Goal: Task Accomplishment & Management: Complete application form

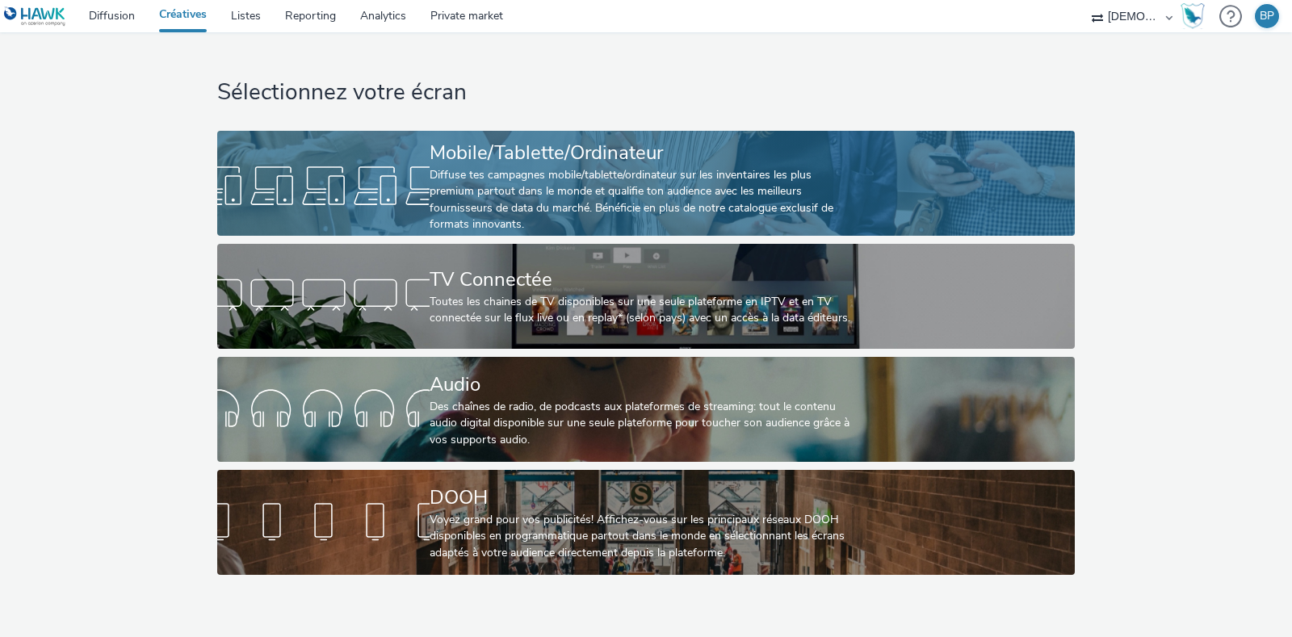
click at [526, 136] on div "Mobile/Tablette/Ordinateur Diffuse tes campagnes mobile/tablette/ordinateur sur…" at bounding box center [642, 186] width 425 height 111
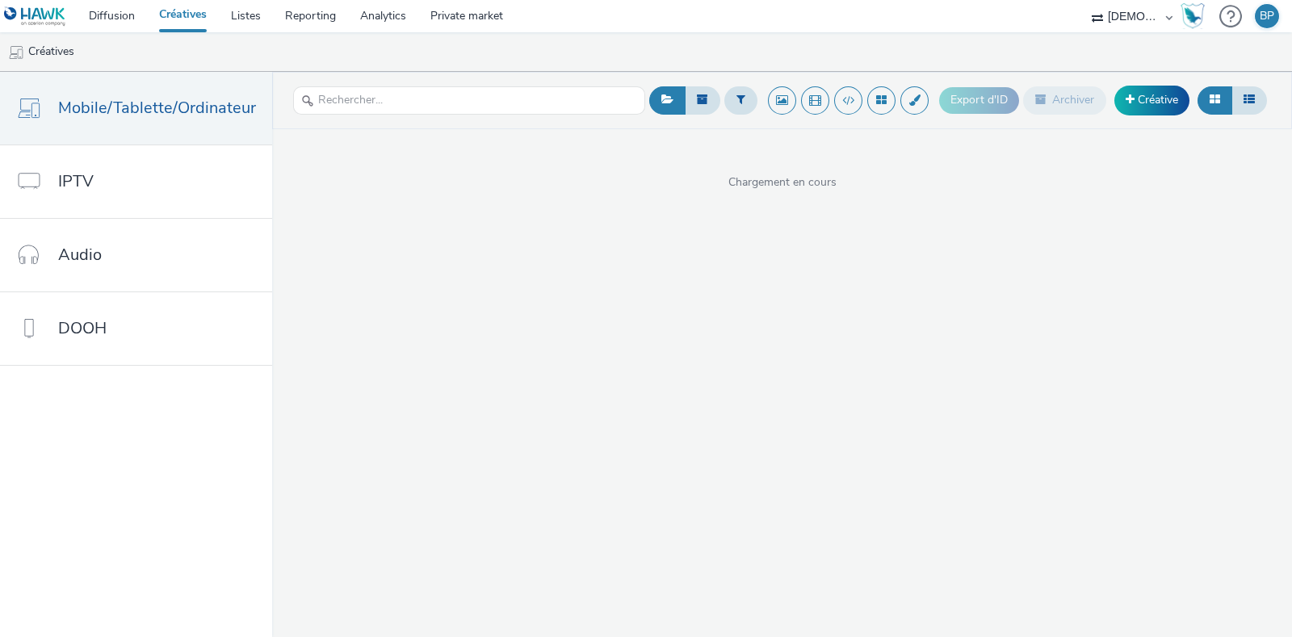
click at [1151, 119] on header "Export d'ID Archiver Créative" at bounding box center [782, 100] width 1020 height 57
click at [1179, 90] on link "Créative" at bounding box center [1151, 100] width 75 height 29
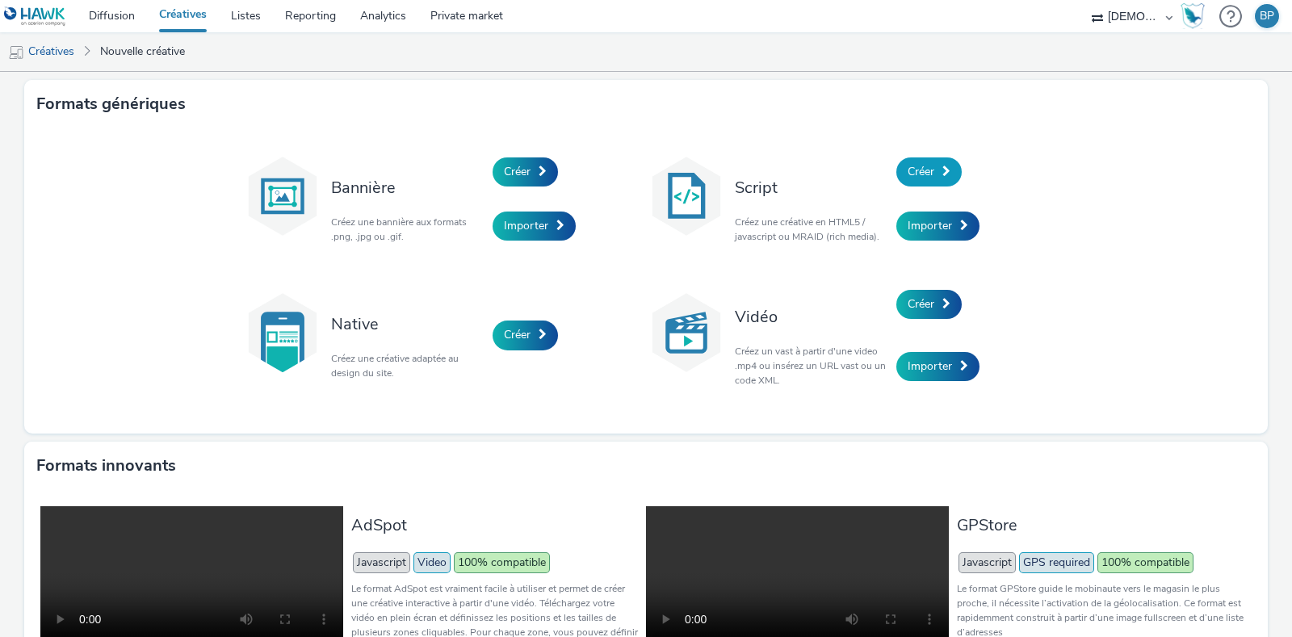
click at [916, 157] on link "Créer" at bounding box center [928, 171] width 65 height 29
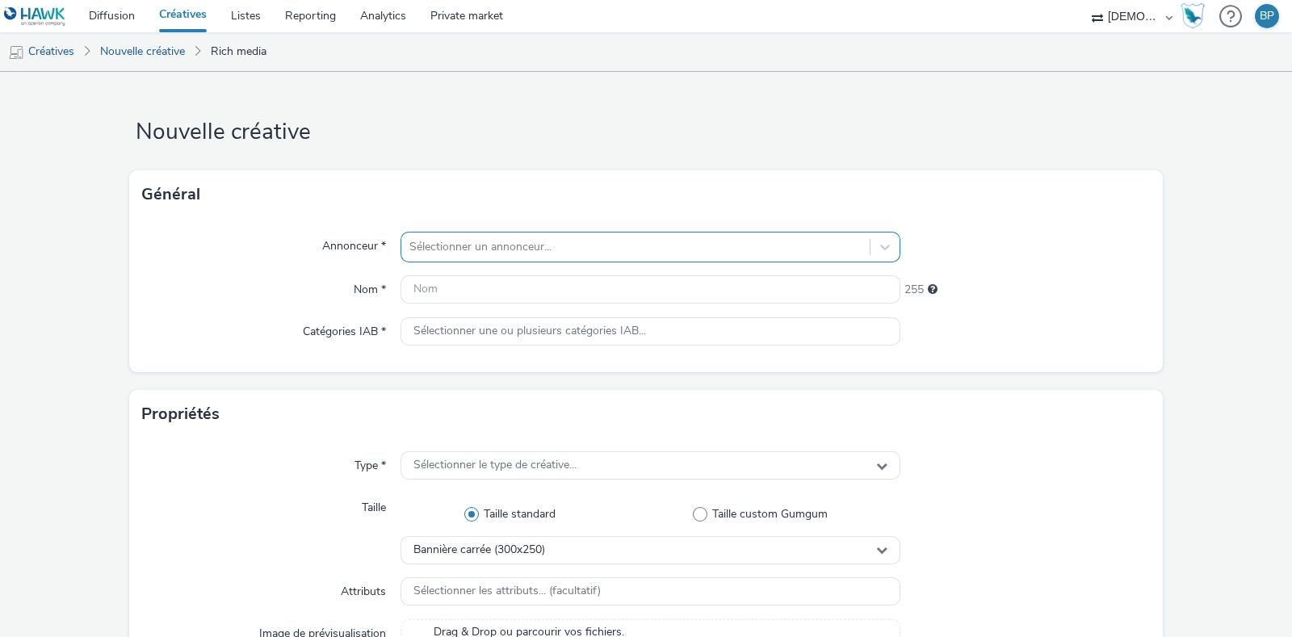
click at [575, 250] on div at bounding box center [635, 246] width 452 height 19
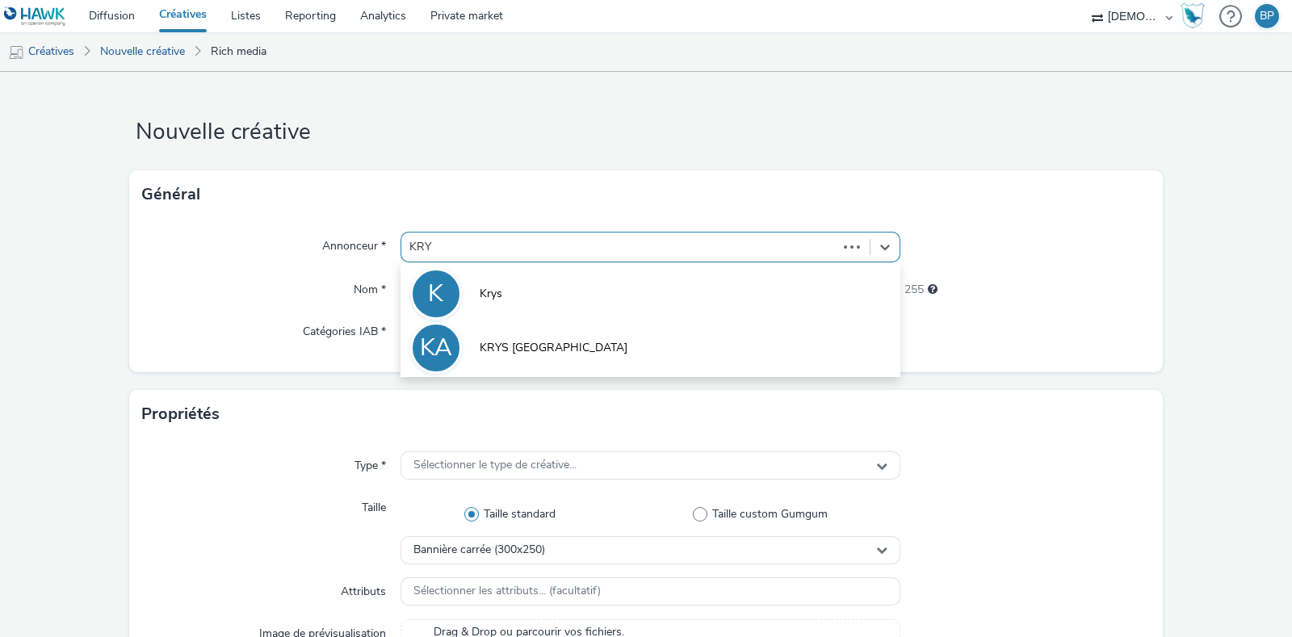
type input "KRYS"
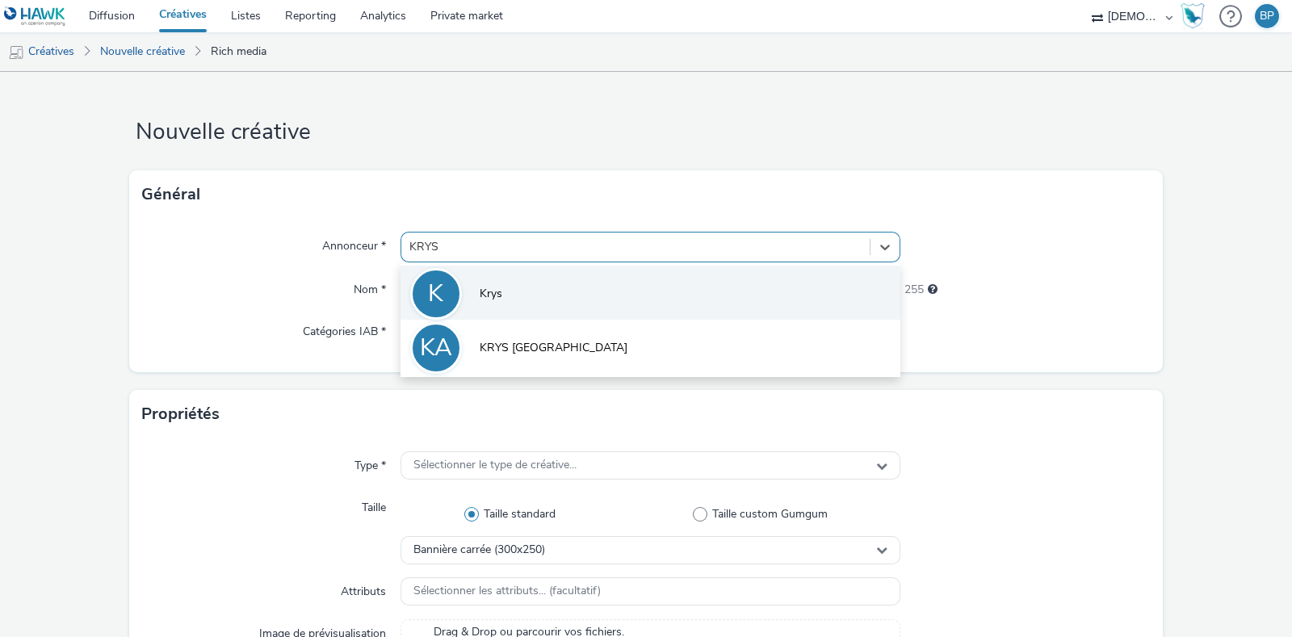
click at [546, 295] on li "K Krys" at bounding box center [650, 293] width 500 height 54
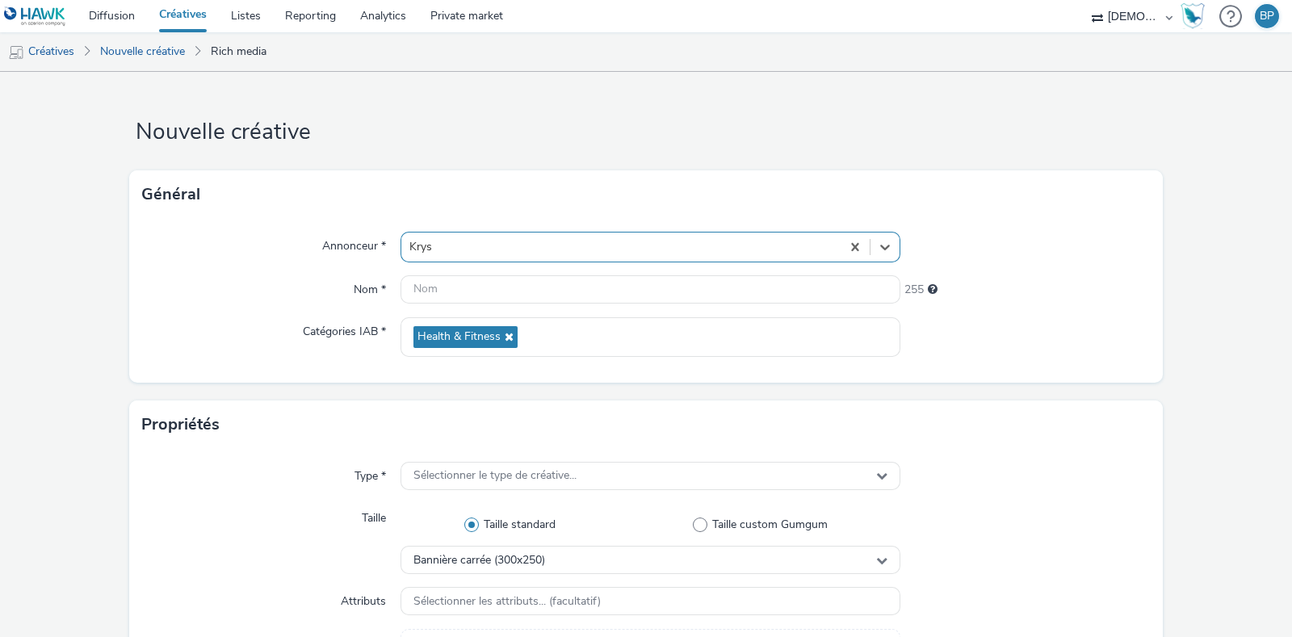
click at [439, 269] on div "Annonceur * option Krys, selected. Select is focused ,type to refine list, pres…" at bounding box center [645, 301] width 1033 height 164
click at [441, 291] on input "text" at bounding box center [650, 289] width 500 height 28
type input "320x480_krys"
click at [1046, 224] on div "Annonceur * Krys Nom * 320x480_krys 243 Catégories IAB * Health & Fitness" at bounding box center [645, 301] width 1033 height 164
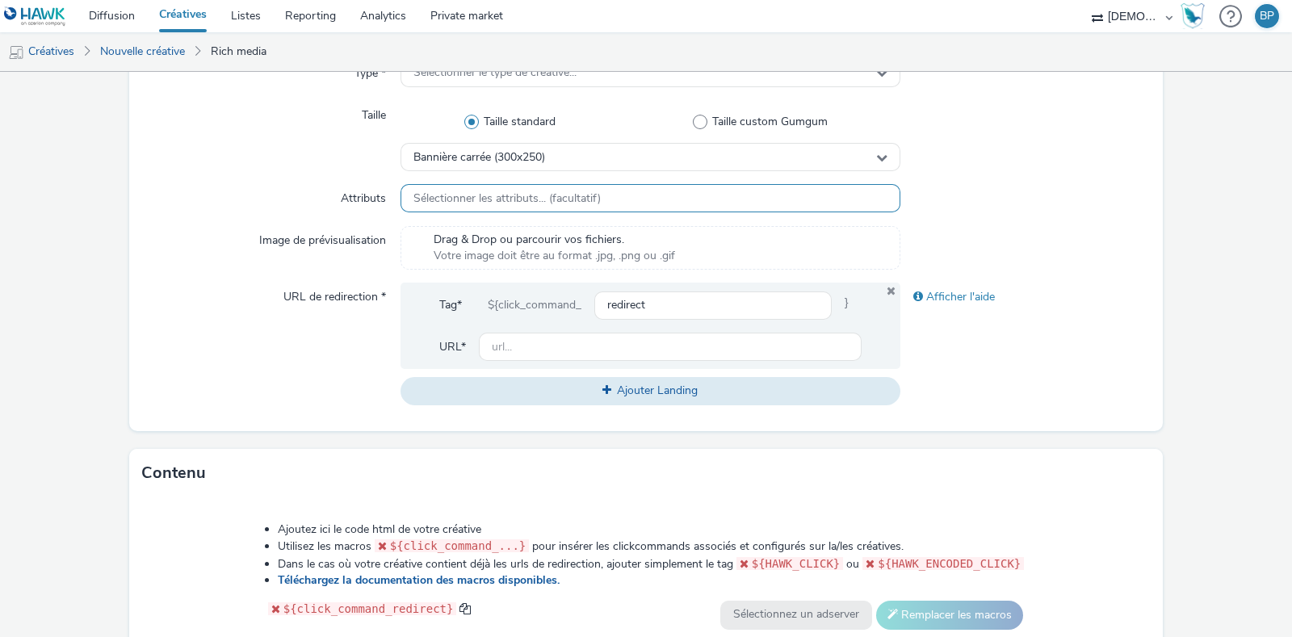
scroll to position [303, 0]
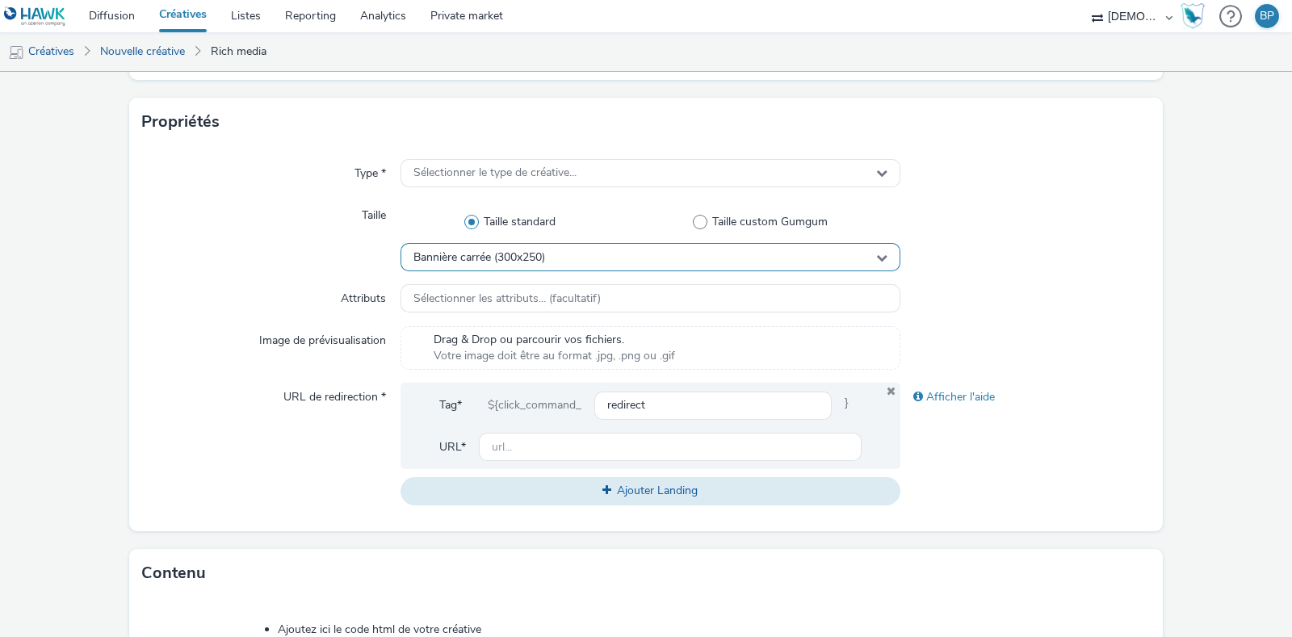
click at [655, 254] on div "Bannière carrée (300x250)" at bounding box center [650, 257] width 500 height 28
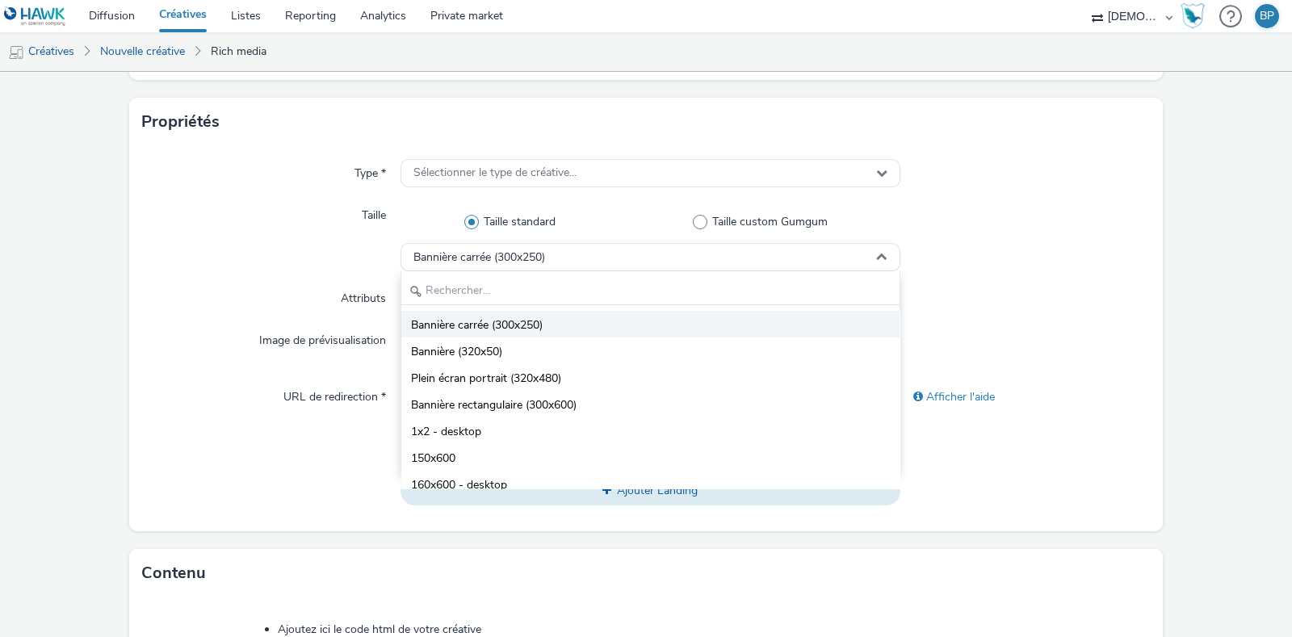
drag, startPoint x: 555, startPoint y: 375, endPoint x: 528, endPoint y: 321, distance: 60.7
click at [554, 375] on span "Plein écran portrait (320x480)" at bounding box center [486, 379] width 150 height 16
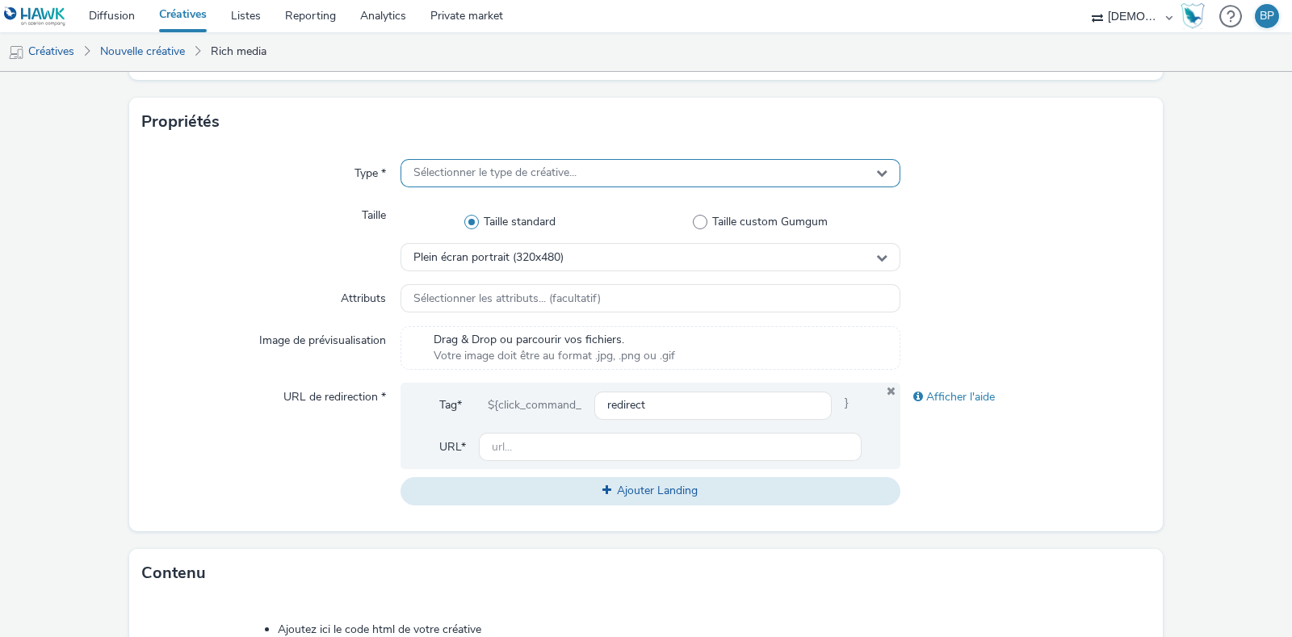
click at [496, 161] on div "Sélectionner le type de créative..." at bounding box center [650, 173] width 500 height 28
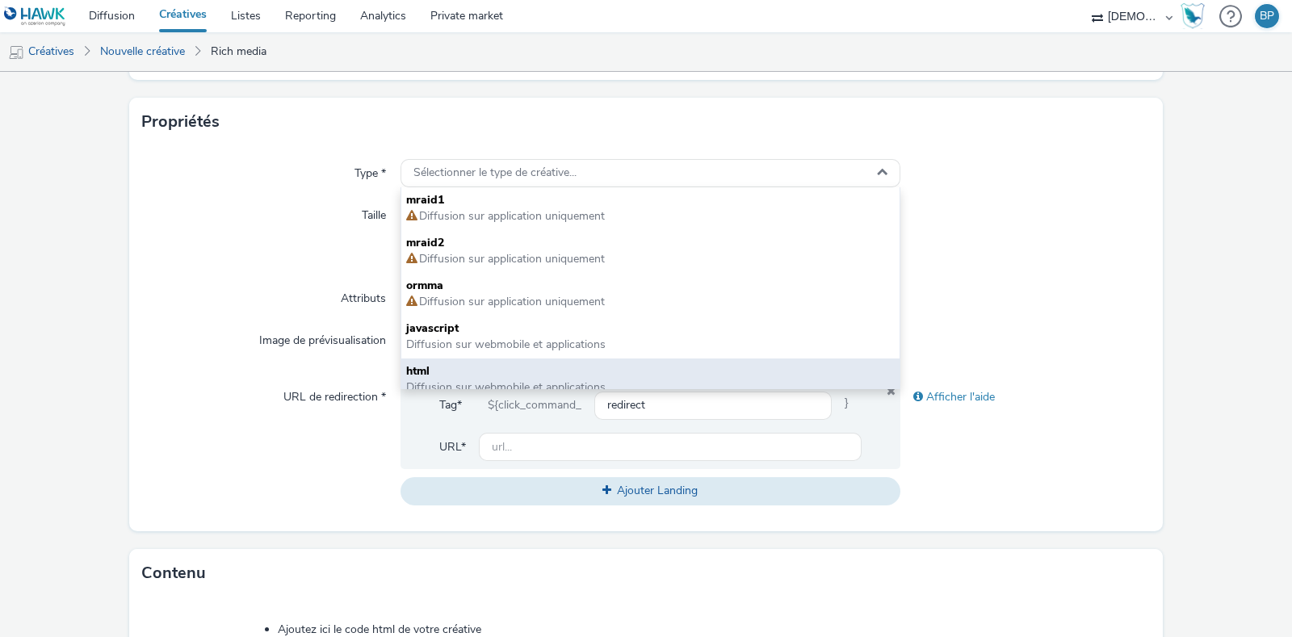
click at [463, 370] on span "html" at bounding box center [650, 371] width 488 height 16
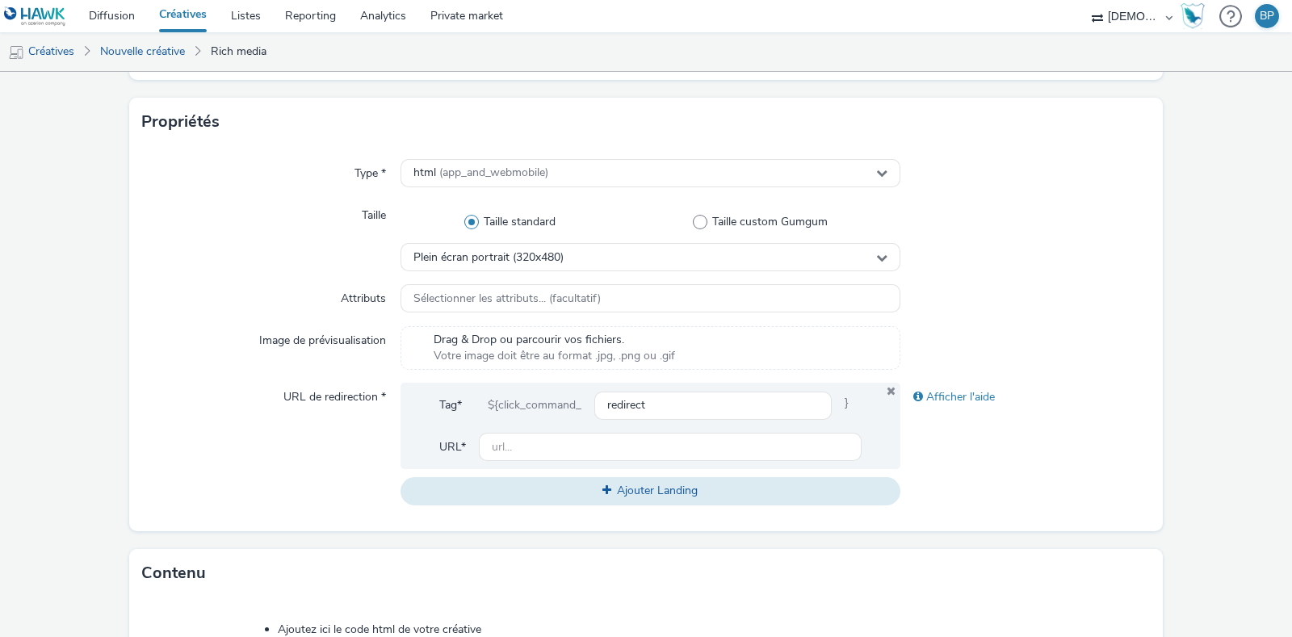
click at [1037, 292] on div at bounding box center [1025, 298] width 250 height 29
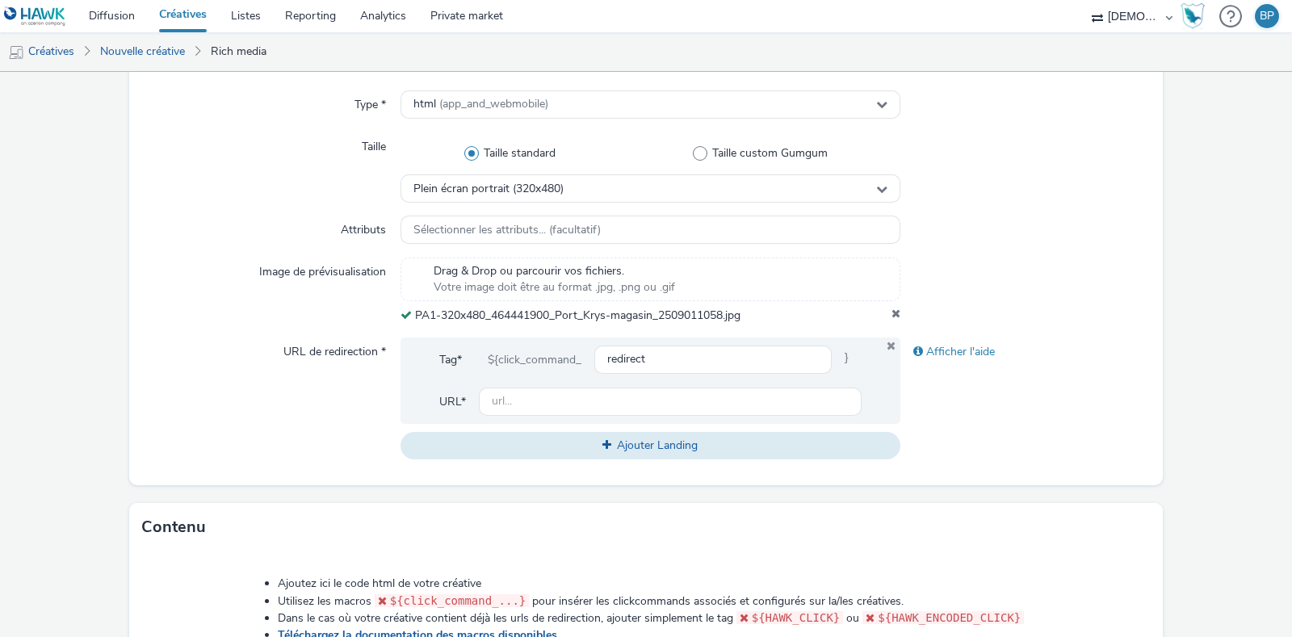
scroll to position [403, 0]
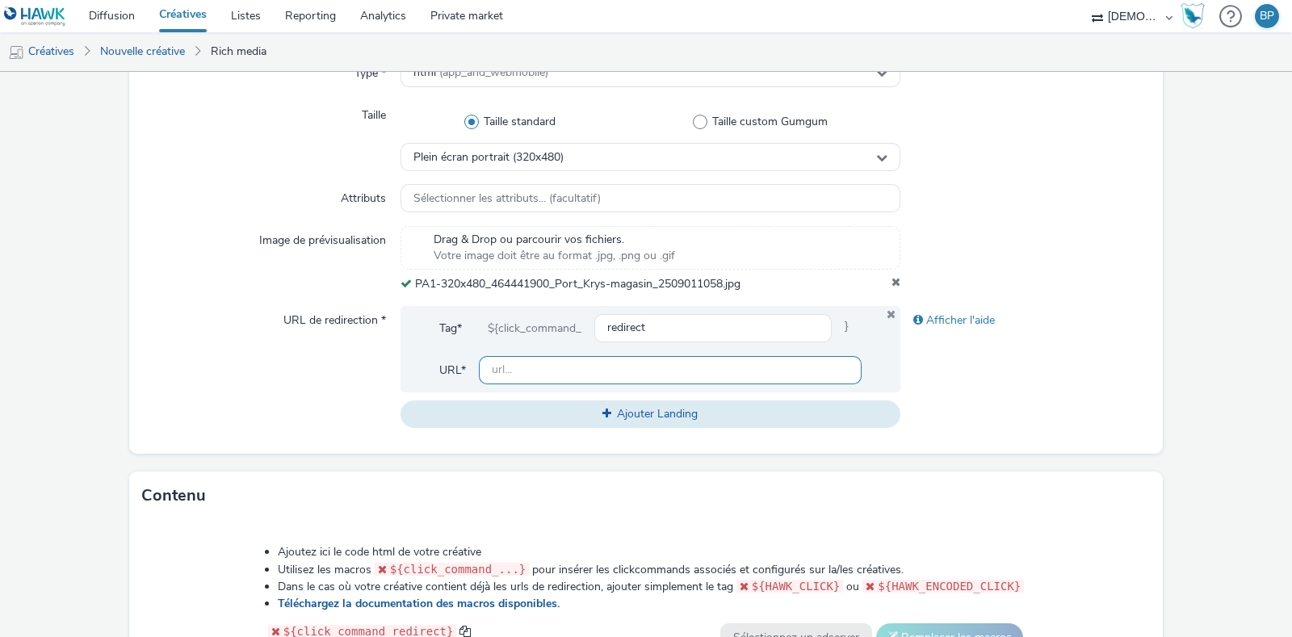
drag, startPoint x: 530, startPoint y: 369, endPoint x: 573, endPoint y: 369, distance: 43.6
click at [530, 369] on input "text" at bounding box center [670, 370] width 383 height 28
paste input "[URL][DOMAIN_NAME]"
type input "[URL][DOMAIN_NAME]"
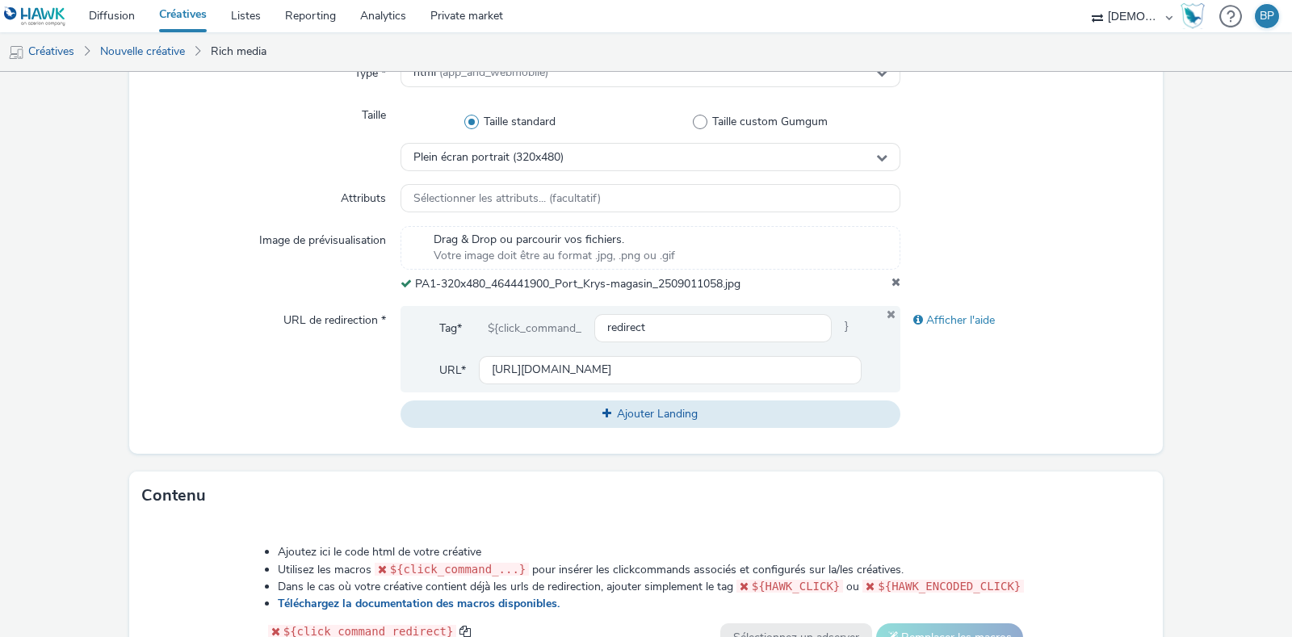
click at [1091, 388] on div "Afficher l'aide" at bounding box center [1025, 367] width 250 height 122
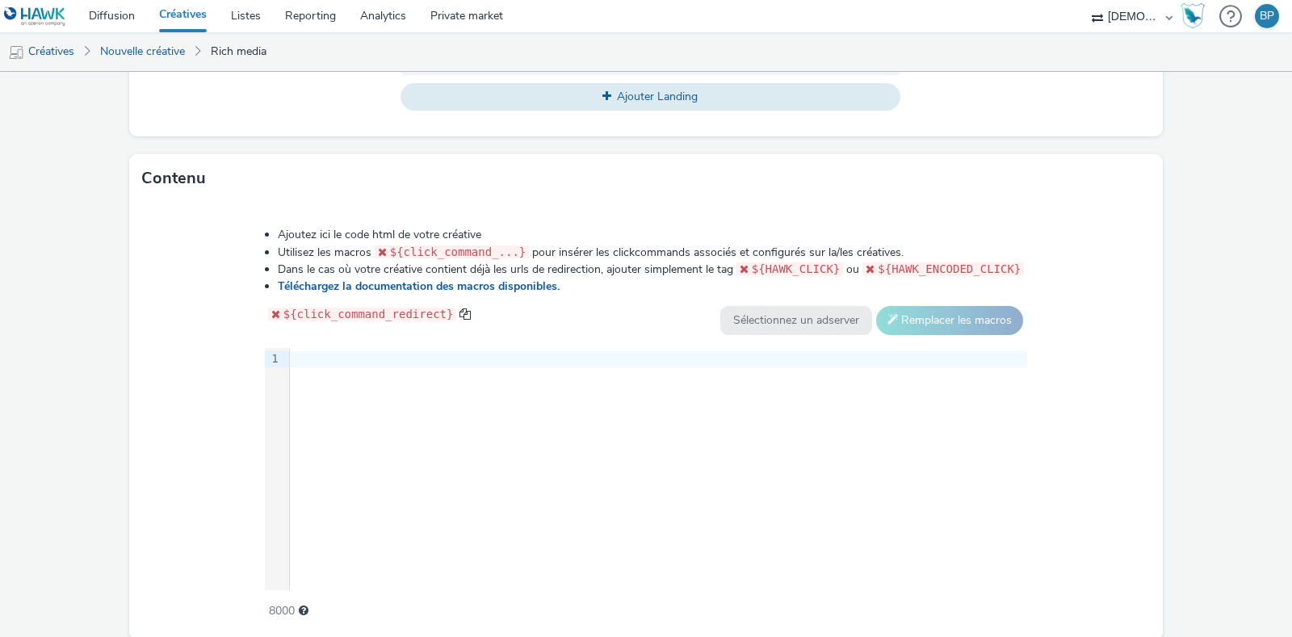
scroll to position [778, 0]
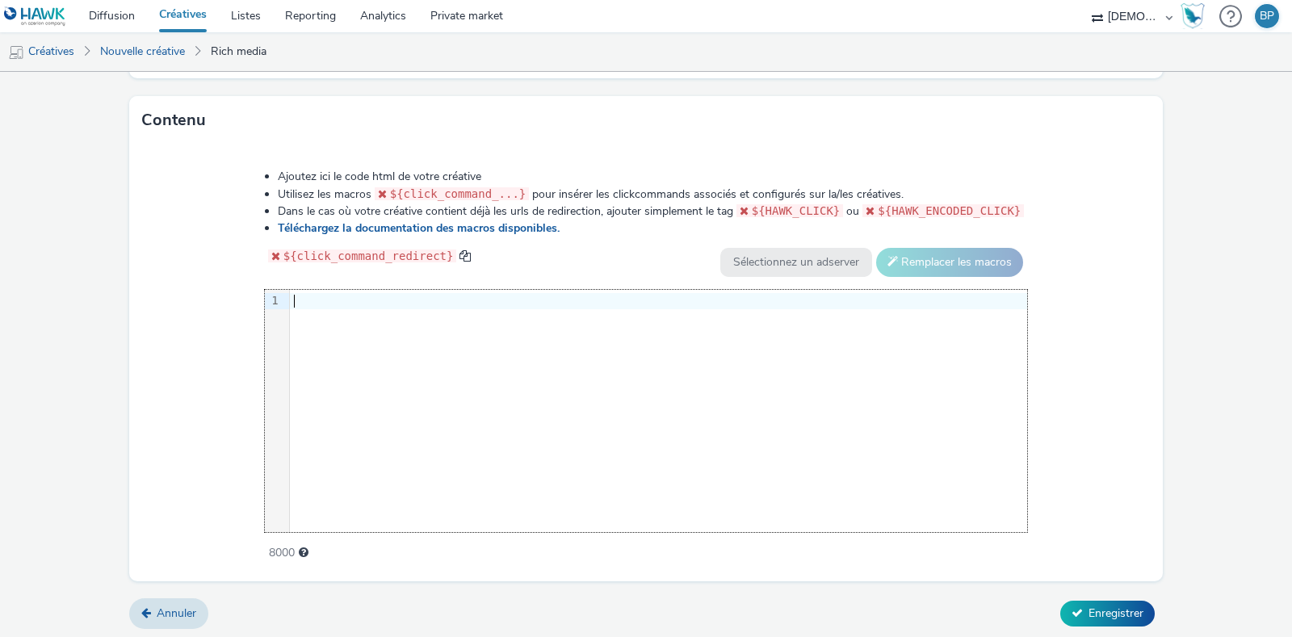
click at [438, 293] on div at bounding box center [658, 301] width 737 height 16
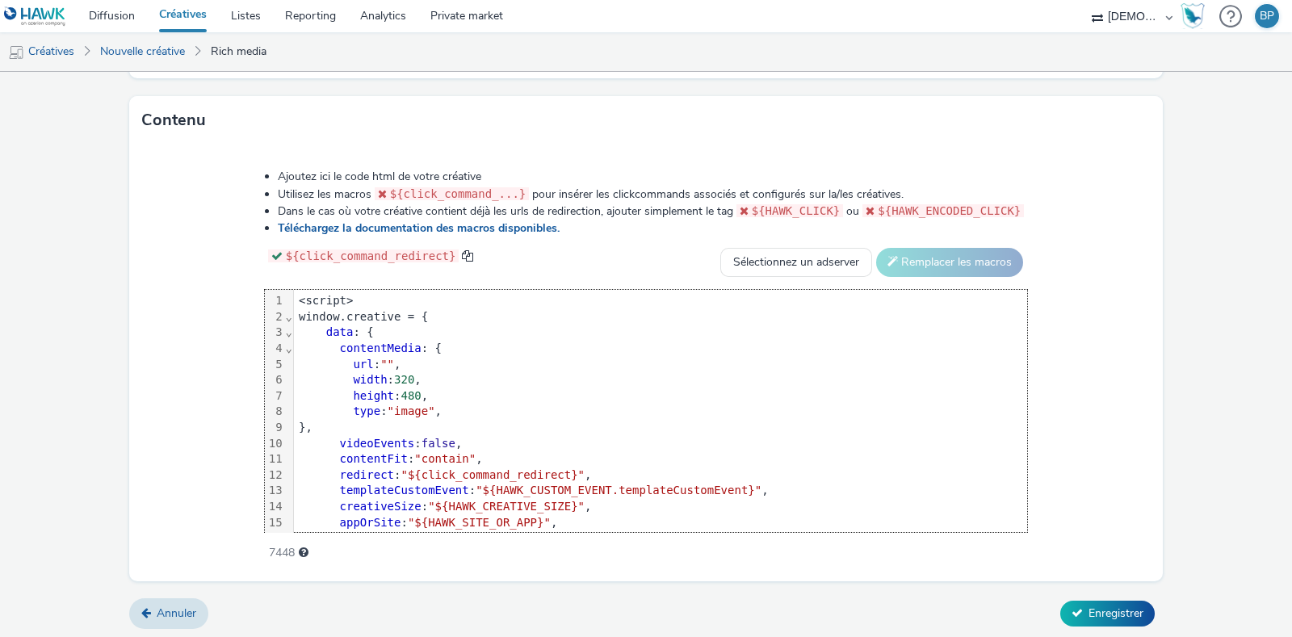
scroll to position [80, 0]
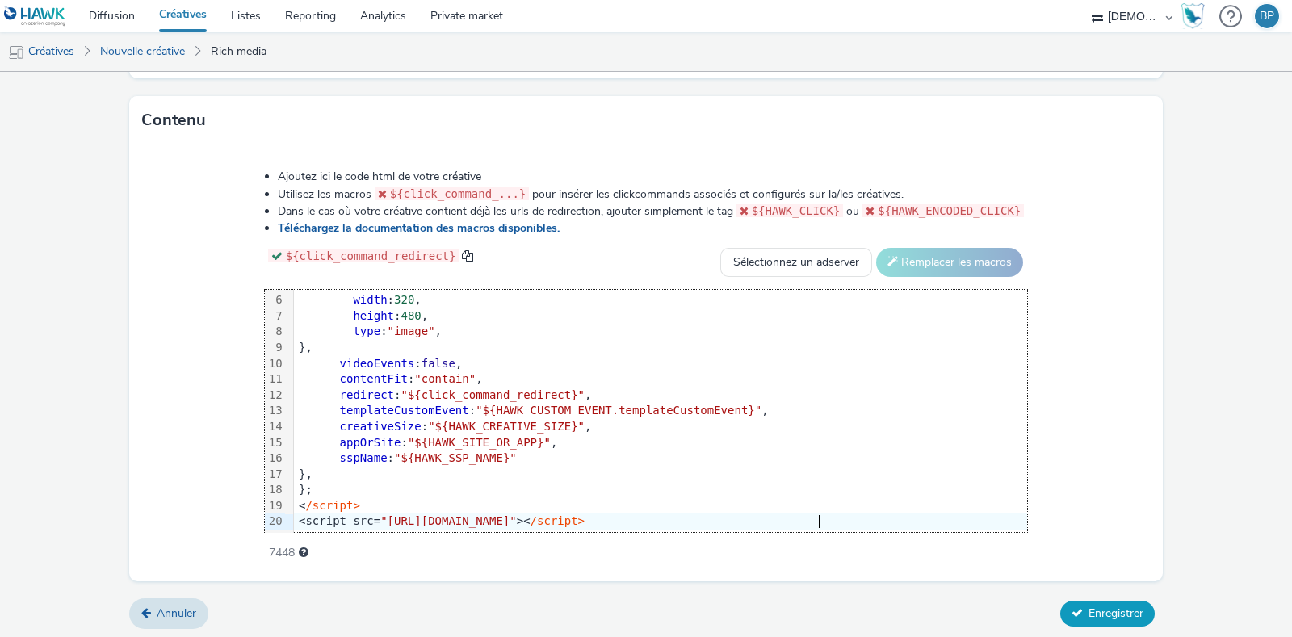
click at [1110, 609] on span "Enregistrer" at bounding box center [1115, 613] width 55 height 15
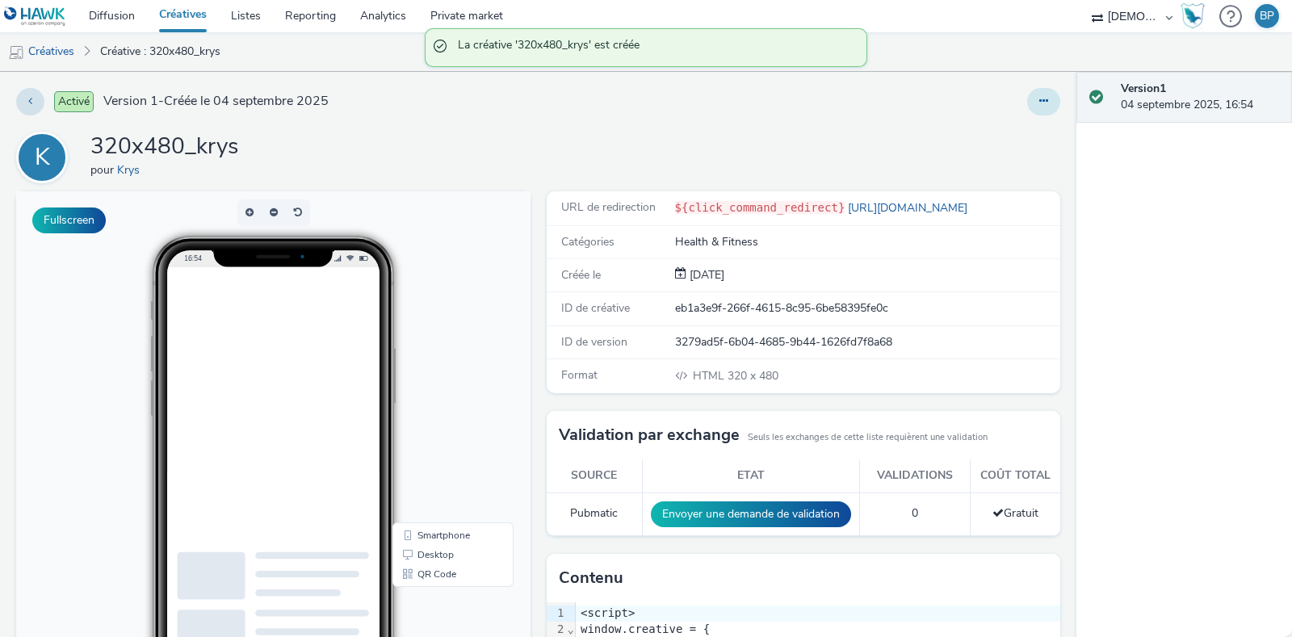
click at [1039, 102] on icon at bounding box center [1043, 100] width 9 height 11
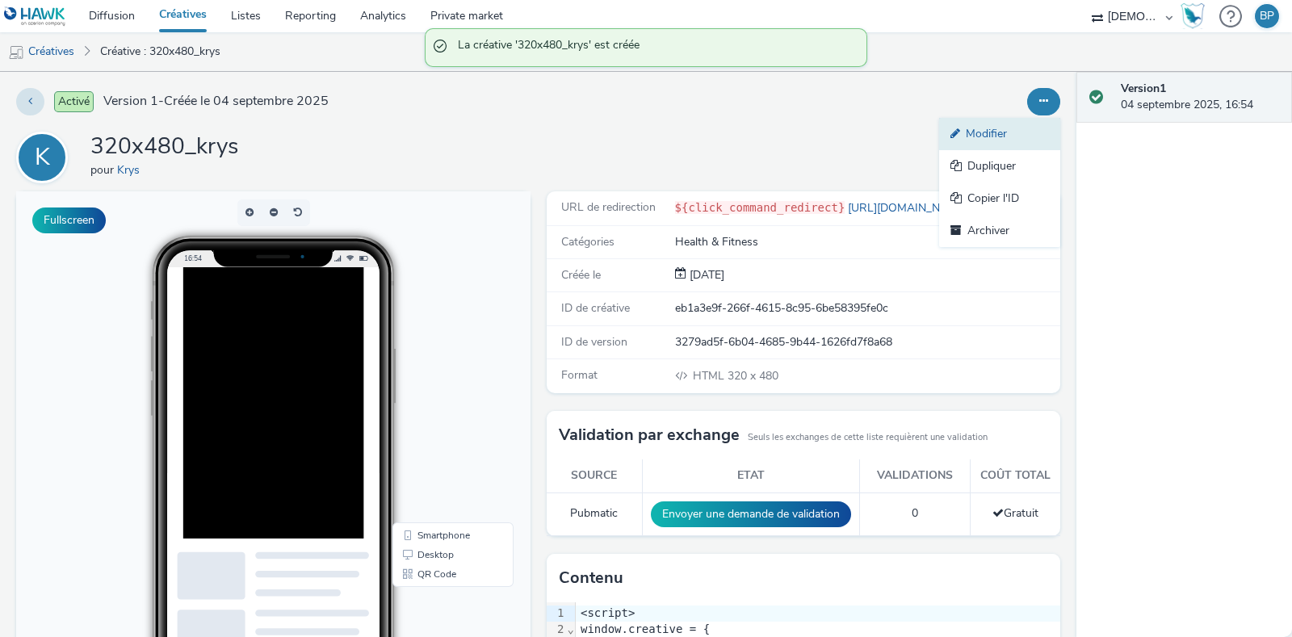
click at [1019, 131] on link "Modifier" at bounding box center [999, 134] width 121 height 32
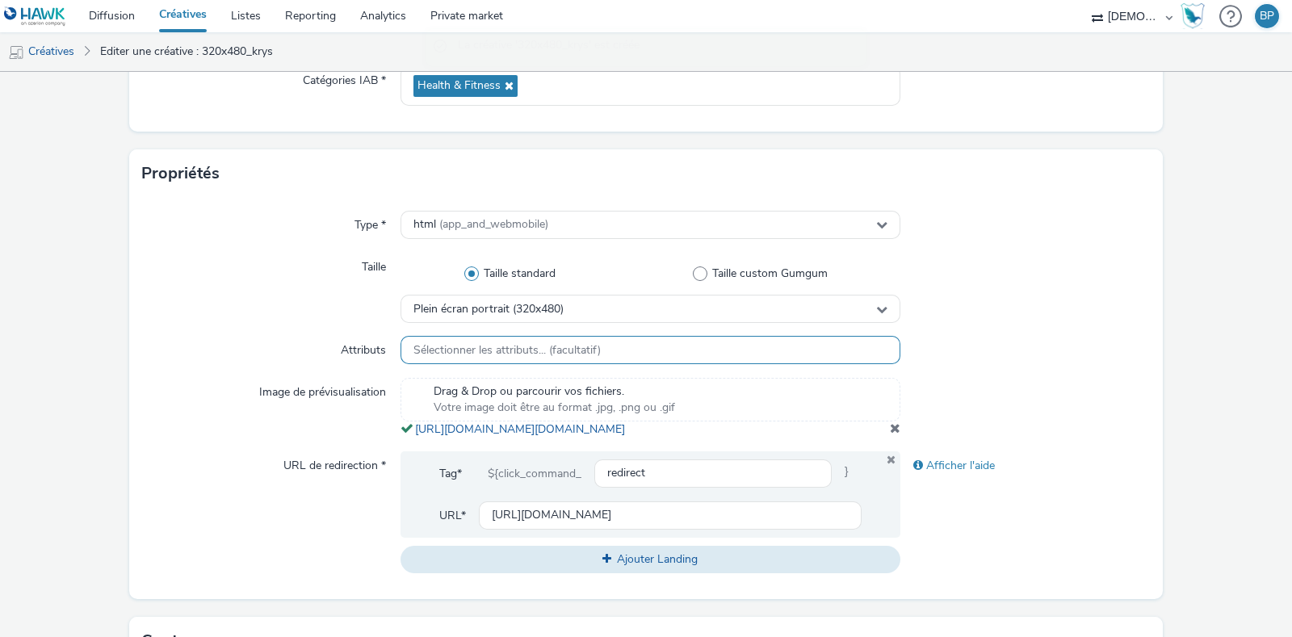
scroll to position [403, 0]
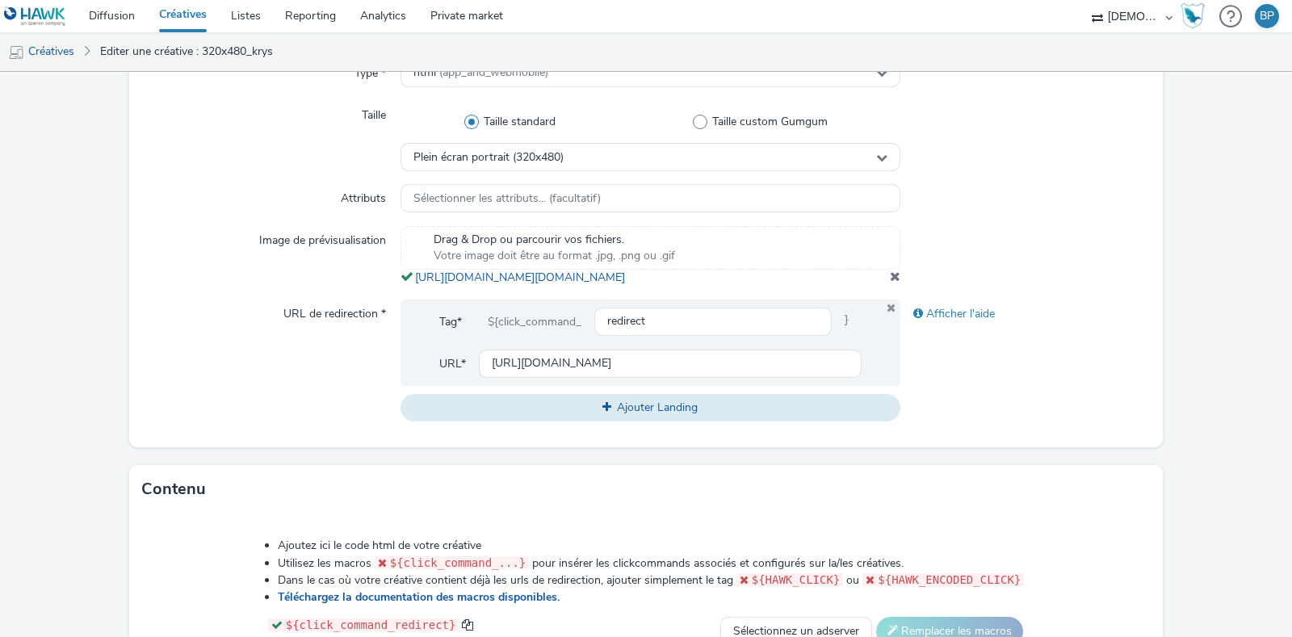
copy span "[URL][DOMAIN_NAME][DOMAIN_NAME]"
drag, startPoint x: 860, startPoint y: 296, endPoint x: 402, endPoint y: 272, distance: 458.4
click at [402, 272] on div "Drag & Drop ou parcourir vos fichiers. Votre image doit être au format .jpg, .p…" at bounding box center [650, 256] width 500 height 60
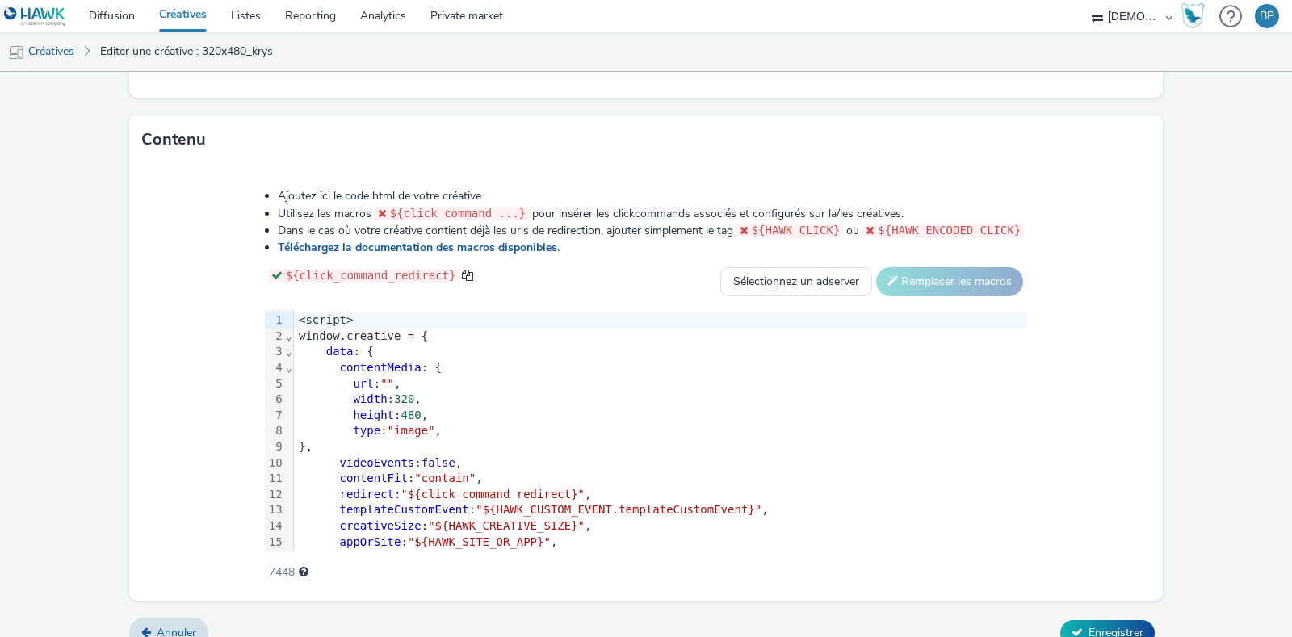
scroll to position [789, 0]
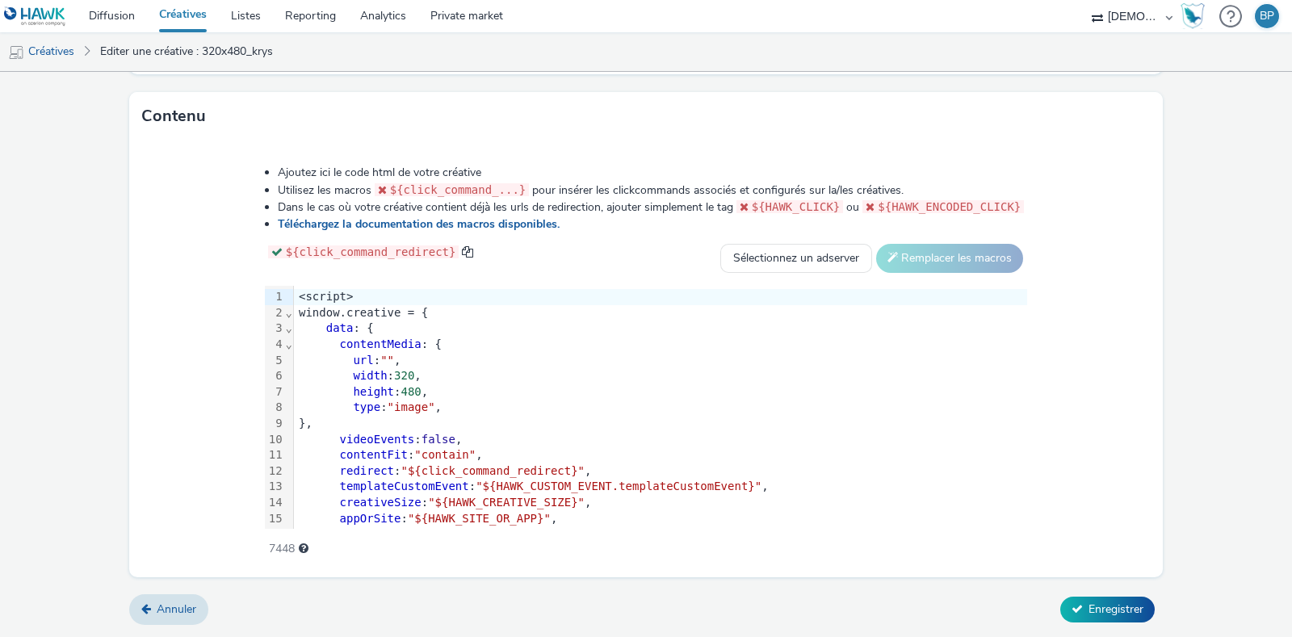
click at [386, 358] on span """" at bounding box center [387, 360] width 14 height 13
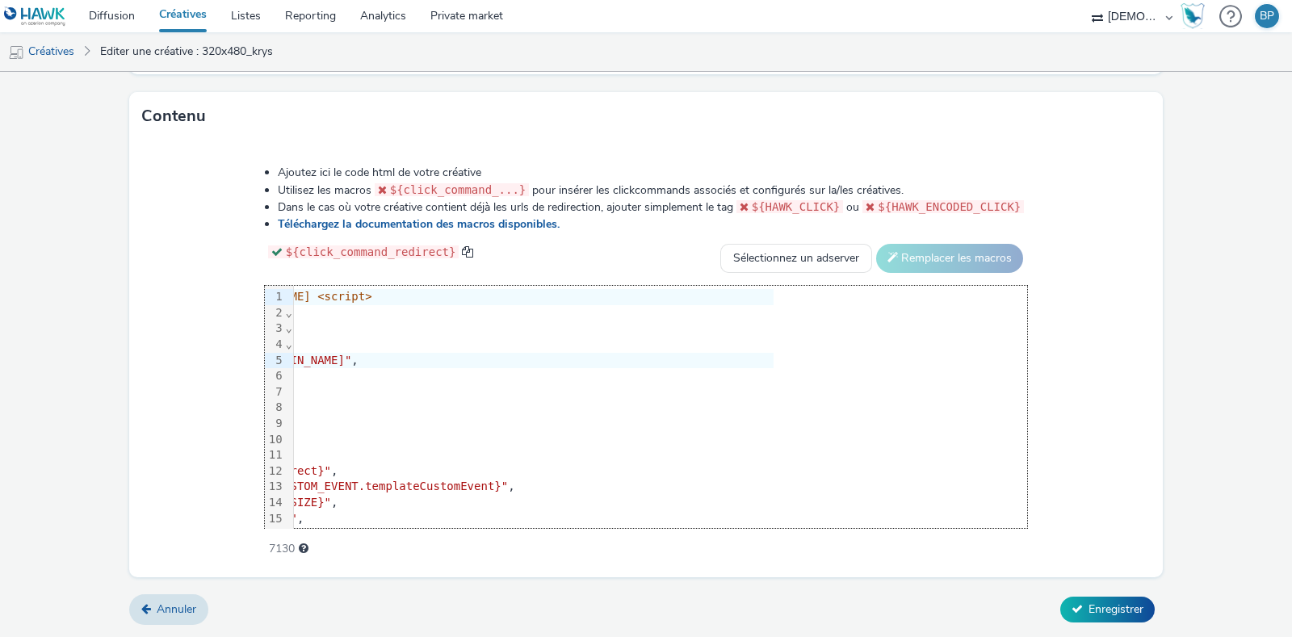
scroll to position [0, 0]
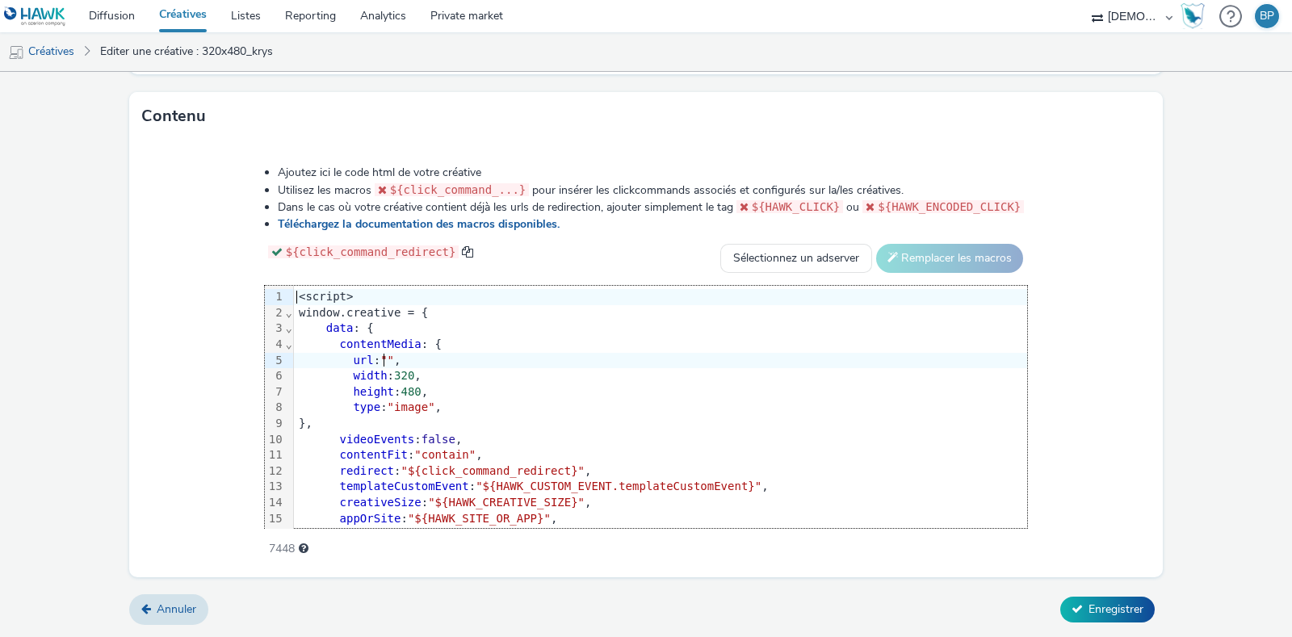
click at [601, 393] on div "height : 480 ," at bounding box center [660, 392] width 733 height 16
click at [388, 359] on span """" at bounding box center [387, 360] width 14 height 13
